Goal: Check status: Check status

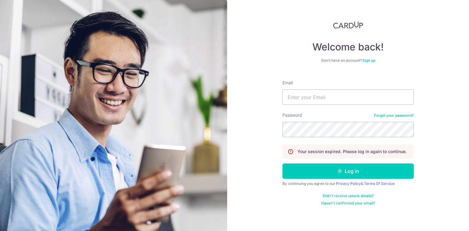
click at [342, 99] on input "Email" at bounding box center [347, 96] width 131 height 15
type input "[EMAIL_ADDRESS][DOMAIN_NAME]"
click at [282, 163] on button "Log in" at bounding box center [347, 170] width 131 height 15
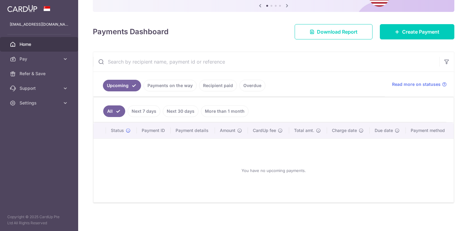
click at [170, 83] on link "Payments on the way" at bounding box center [169, 86] width 53 height 12
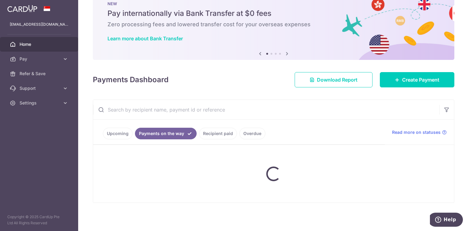
scroll to position [41, 0]
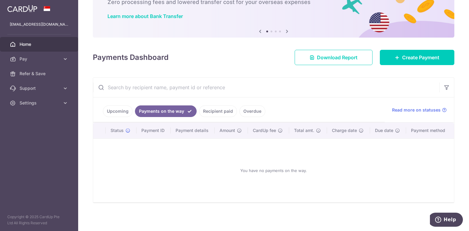
click at [214, 113] on link "Recipient paid" at bounding box center [218, 111] width 38 height 12
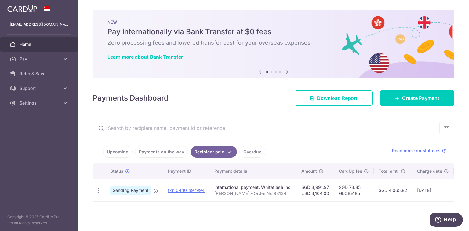
scroll to position [2, 0]
click at [177, 149] on link "Payments on the way" at bounding box center [161, 152] width 53 height 12
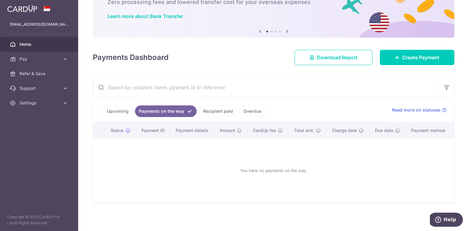
click at [231, 114] on link "Recipient paid" at bounding box center [218, 111] width 38 height 12
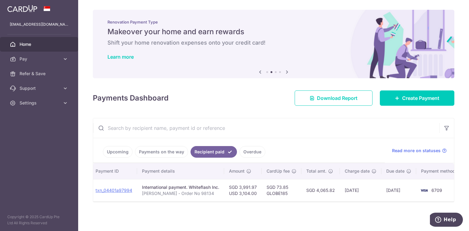
scroll to position [0, 0]
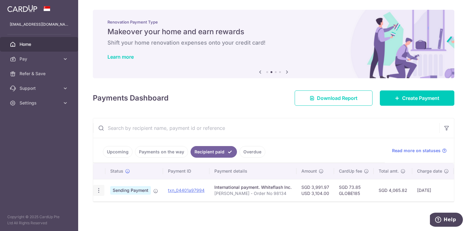
click at [99, 190] on icon "button" at bounding box center [99, 190] width 6 height 6
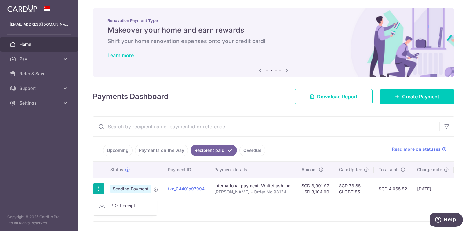
click at [87, 182] on div "× Pause Schedule Pause all future payments in this series Pause just this one p…" at bounding box center [273, 115] width 391 height 231
